Goal: Transaction & Acquisition: Purchase product/service

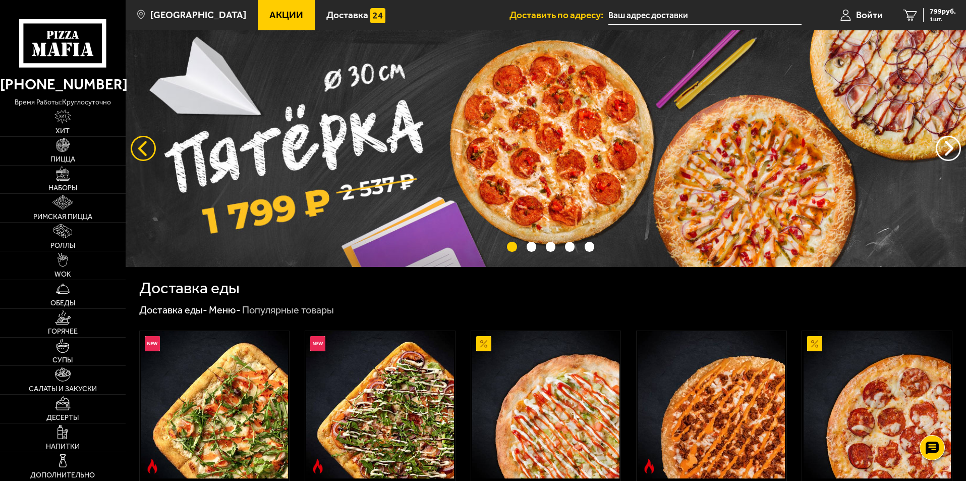
click at [143, 146] on button "следующий" at bounding box center [143, 148] width 25 height 25
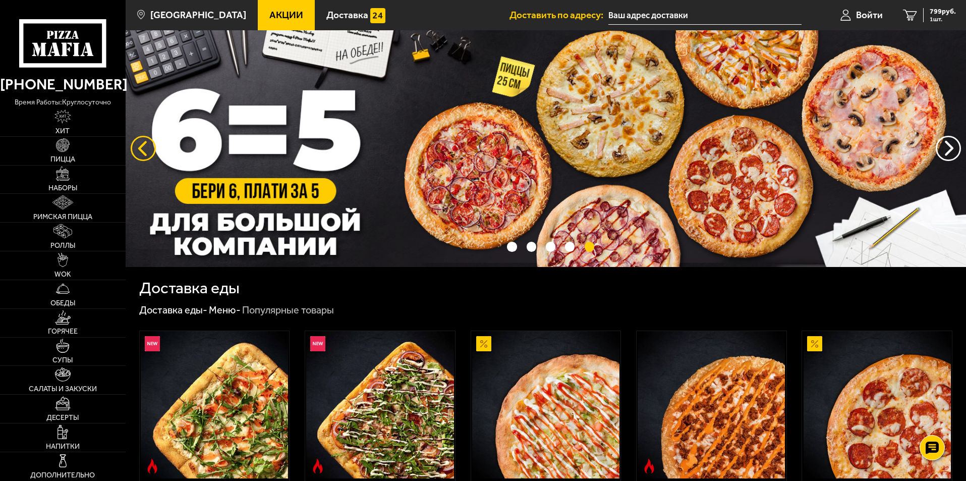
click at [143, 146] on button "следующий" at bounding box center [143, 148] width 25 height 25
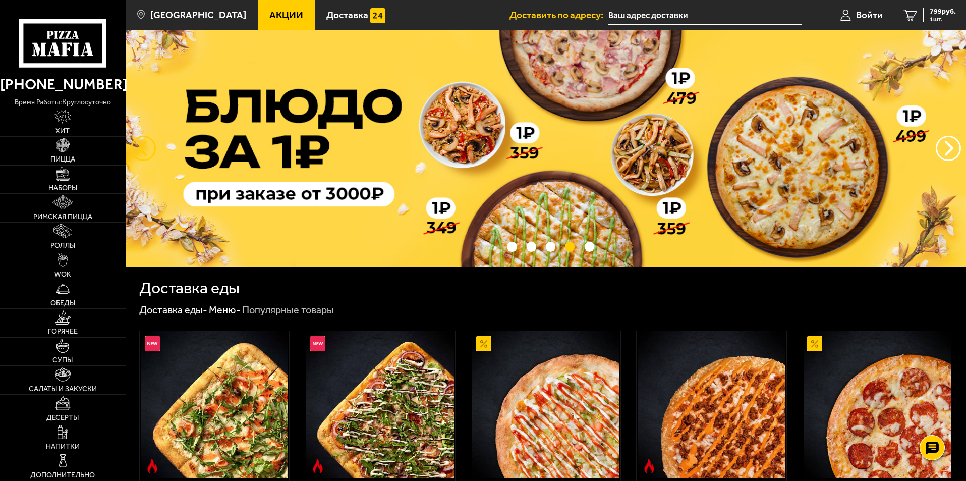
click at [143, 146] on button "следующий" at bounding box center [143, 148] width 25 height 25
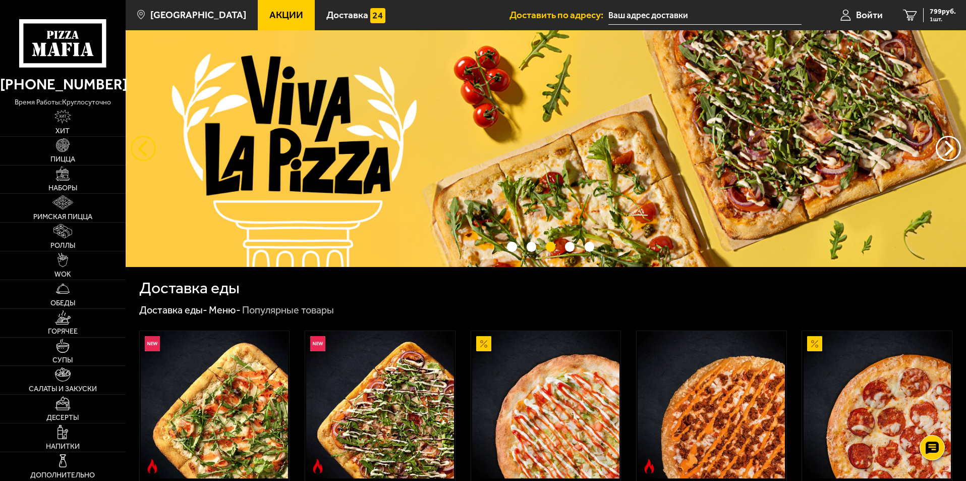
click at [143, 146] on button "следующий" at bounding box center [143, 148] width 25 height 25
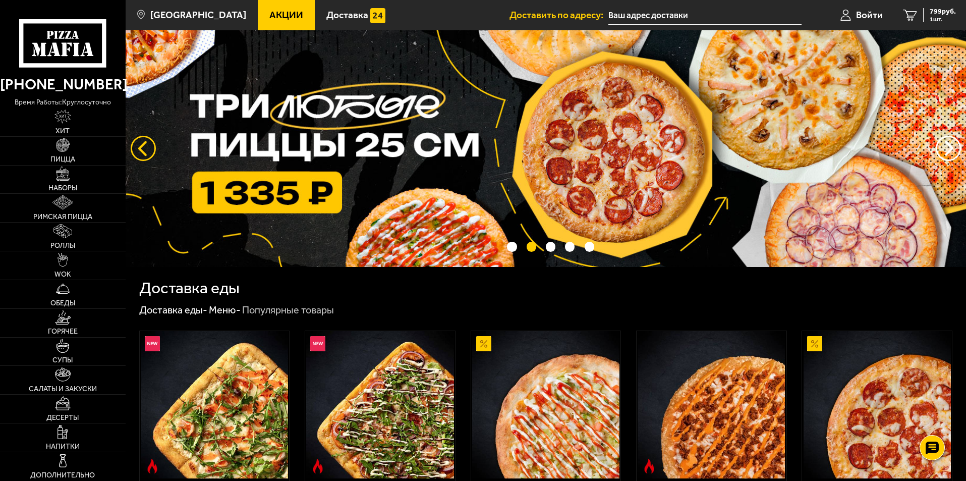
click at [144, 144] on button "следующий" at bounding box center [143, 148] width 25 height 25
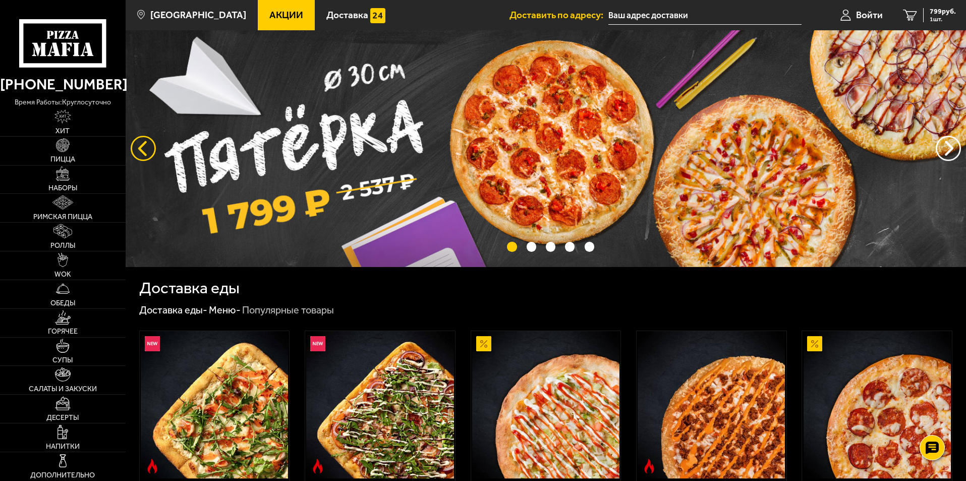
click at [144, 144] on button "следующий" at bounding box center [143, 148] width 25 height 25
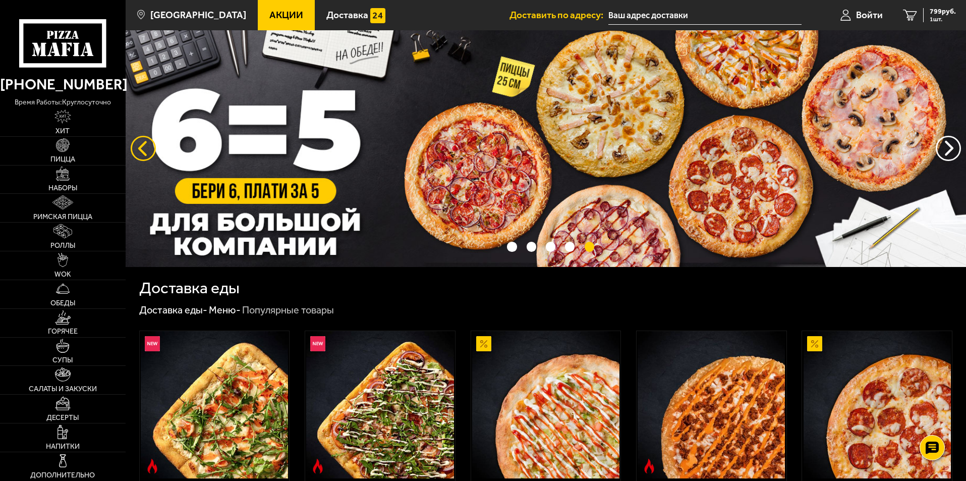
click at [144, 144] on button "следующий" at bounding box center [143, 148] width 25 height 25
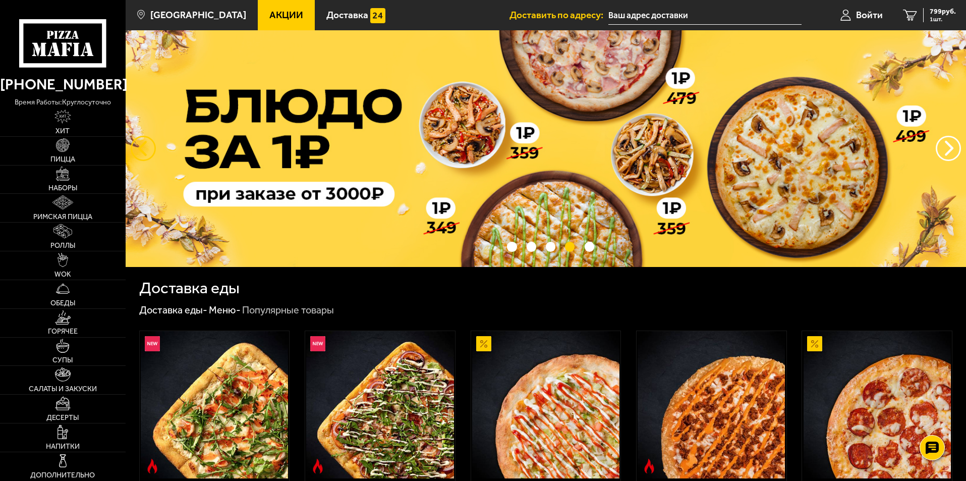
click at [144, 144] on button "следующий" at bounding box center [143, 148] width 25 height 25
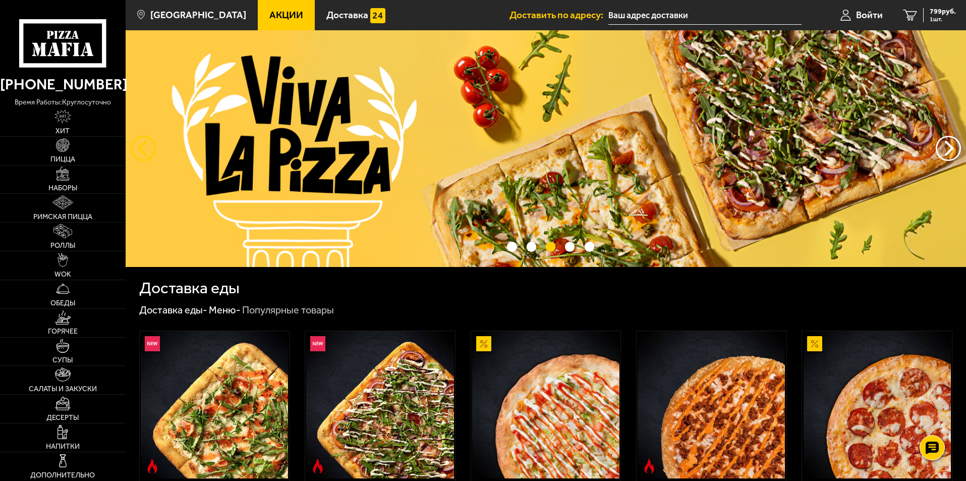
click at [144, 144] on button "следующий" at bounding box center [143, 148] width 25 height 25
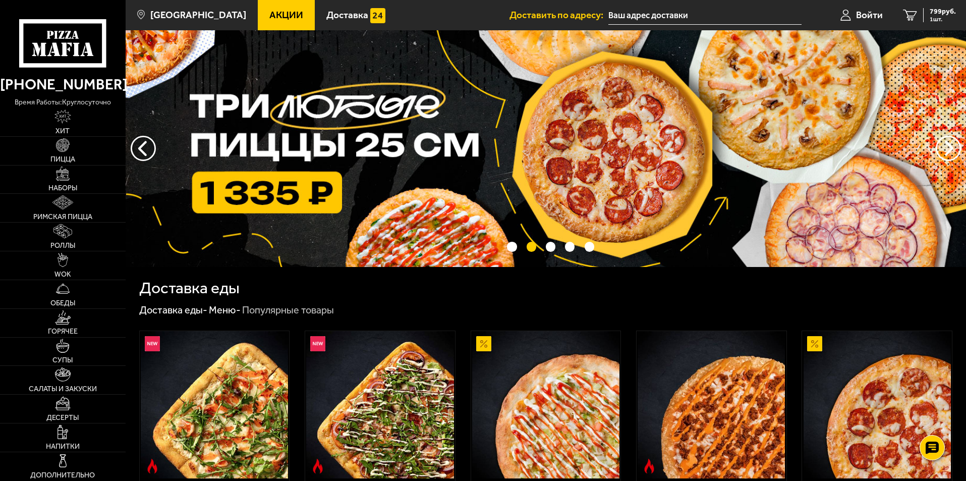
click at [269, 11] on span "Акции" at bounding box center [286, 15] width 34 height 10
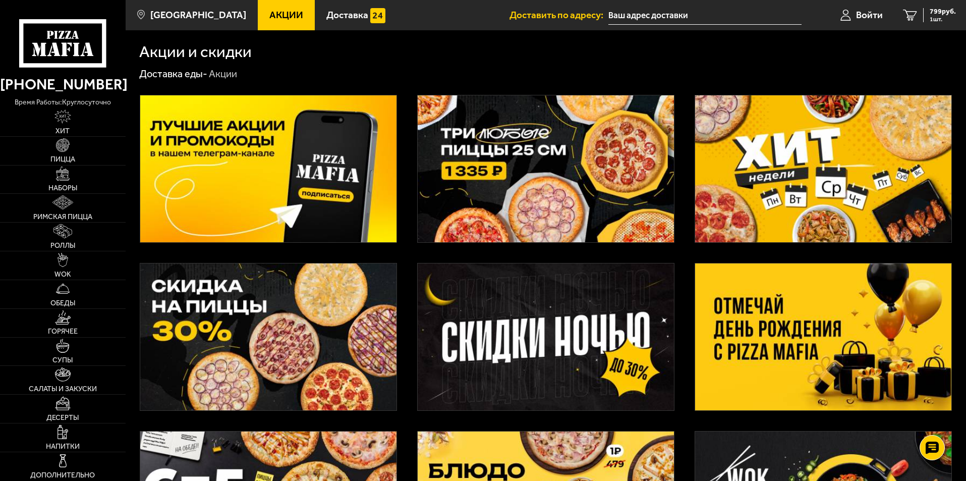
click at [810, 188] on img at bounding box center [823, 168] width 256 height 147
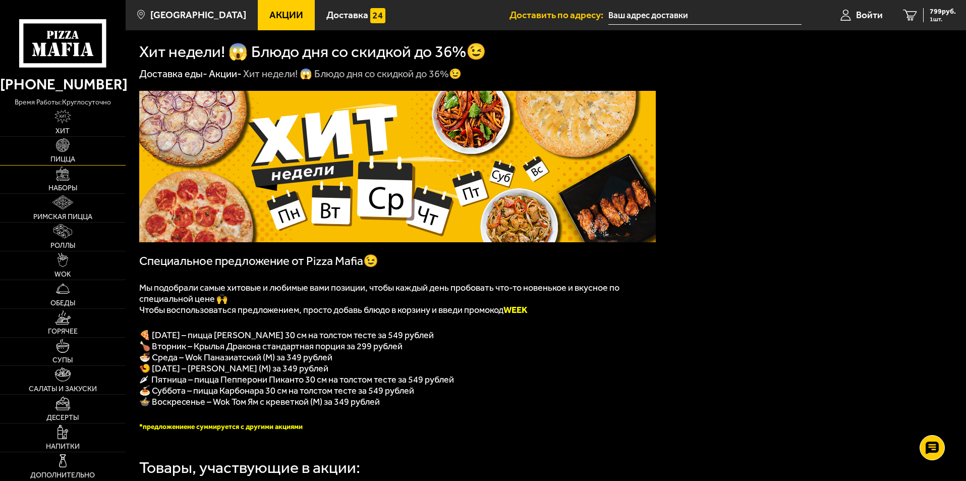
click at [67, 156] on span "Пицца" at bounding box center [62, 159] width 25 height 7
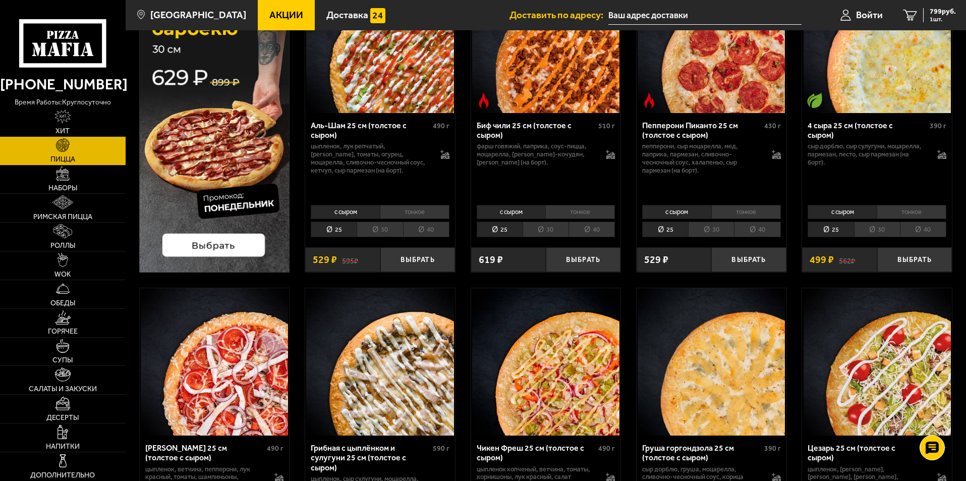
scroll to position [151, 0]
